Goal: Find specific page/section: Find specific page/section

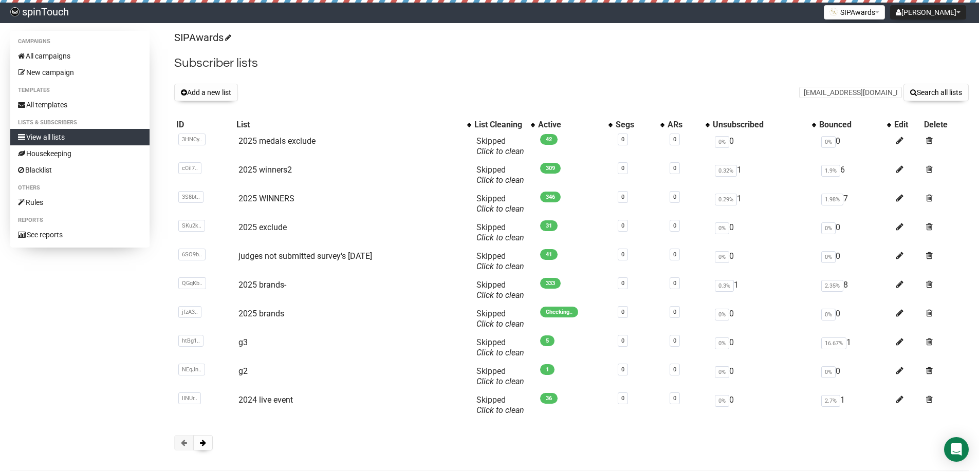
type input "[EMAIL_ADDRESS][DOMAIN_NAME]"
click at [903, 84] on button "Search all lists" at bounding box center [935, 92] width 65 height 17
click at [827, 95] on input "text" at bounding box center [850, 92] width 103 height 11
type input "bacan"
click at [903, 84] on button "Search all lists" at bounding box center [935, 92] width 65 height 17
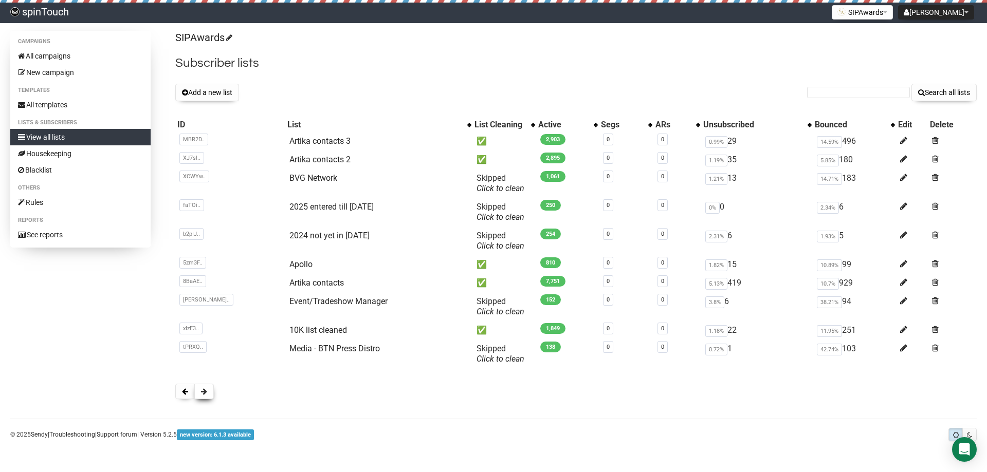
click at [206, 391] on span at bounding box center [204, 391] width 6 height 7
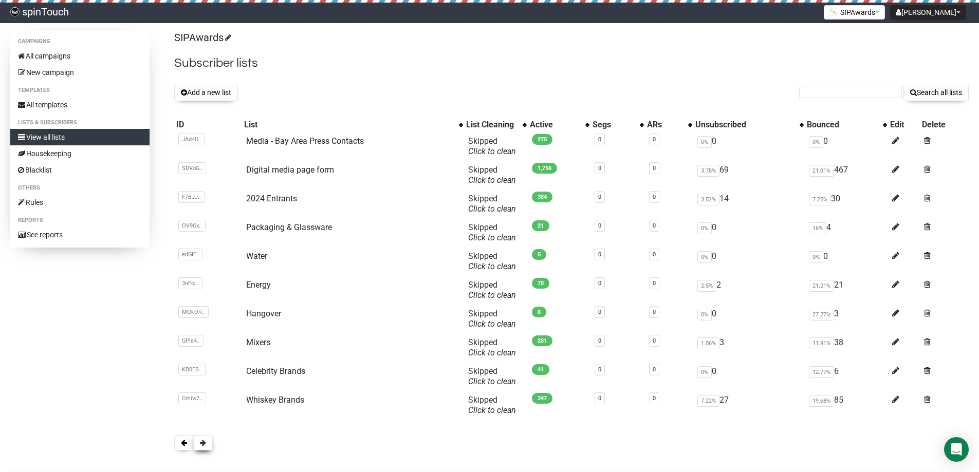
click at [205, 441] on span at bounding box center [203, 442] width 6 height 7
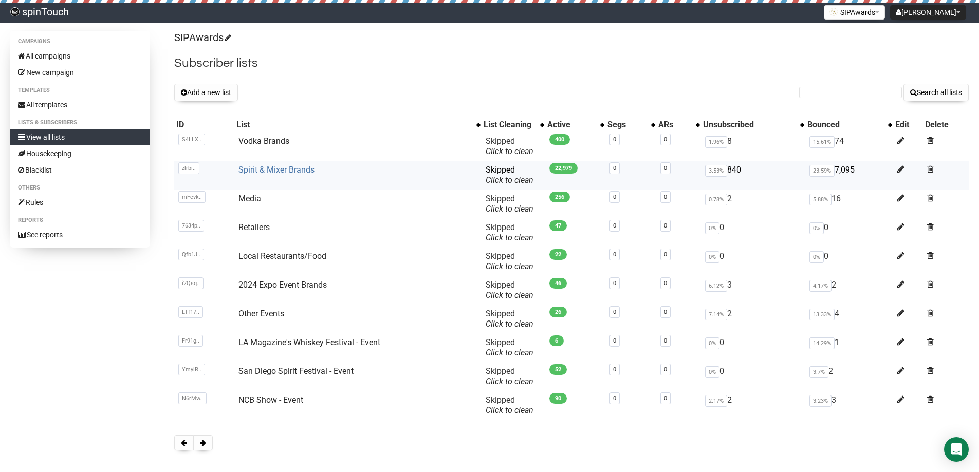
click at [310, 174] on link "Spirit & Mixer Brands" at bounding box center [276, 170] width 76 height 10
